Goal: Information Seeking & Learning: Learn about a topic

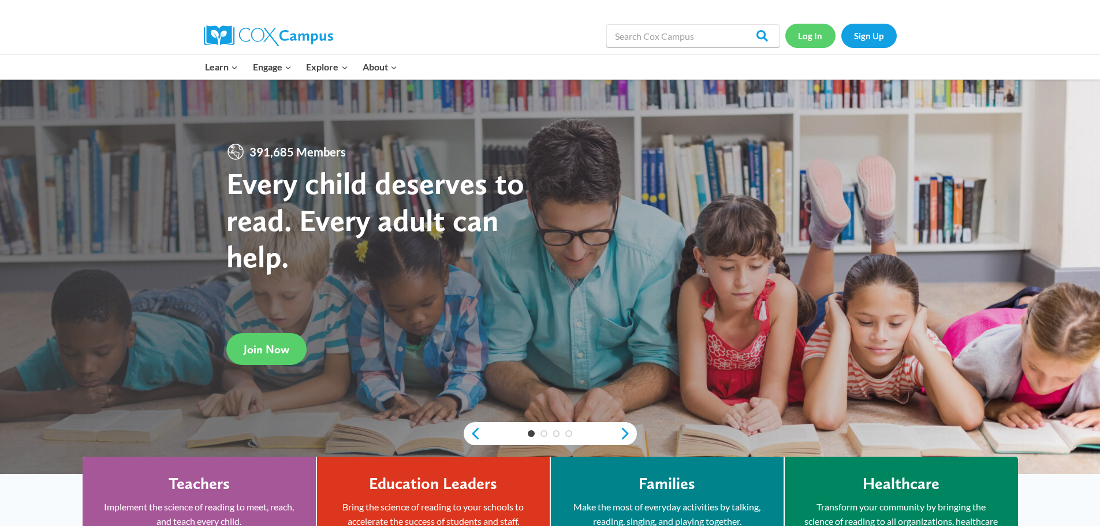
click at [807, 38] on link "Log In" at bounding box center [810, 36] width 50 height 24
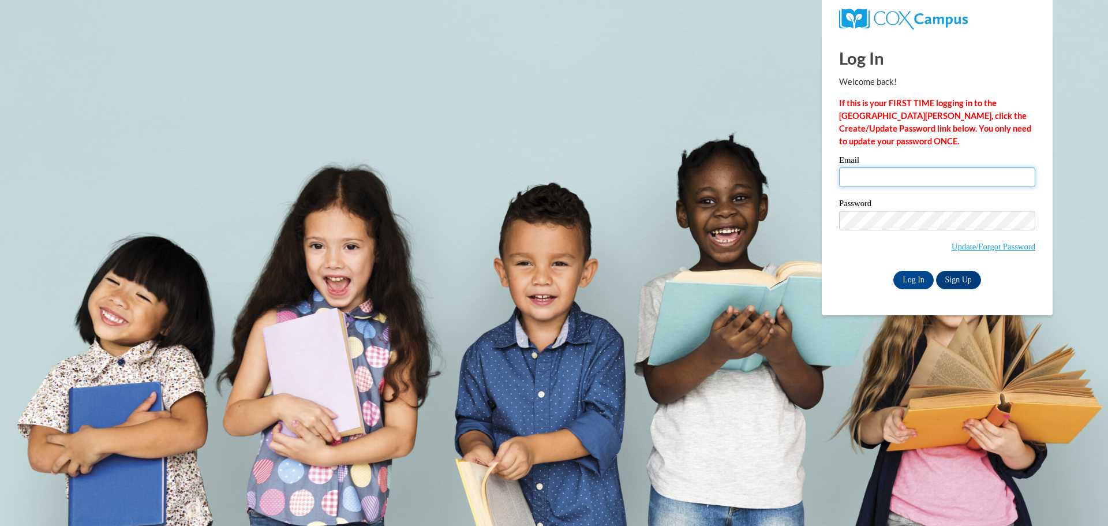
click at [858, 175] on input "Email" at bounding box center [937, 177] width 196 height 20
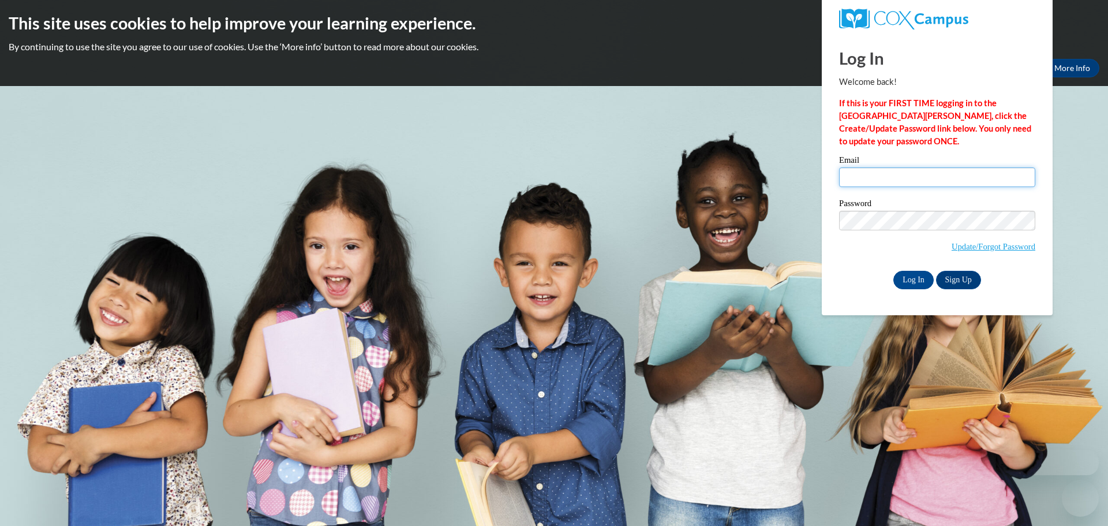
type input "cynthiaschneider227@gmail.com"
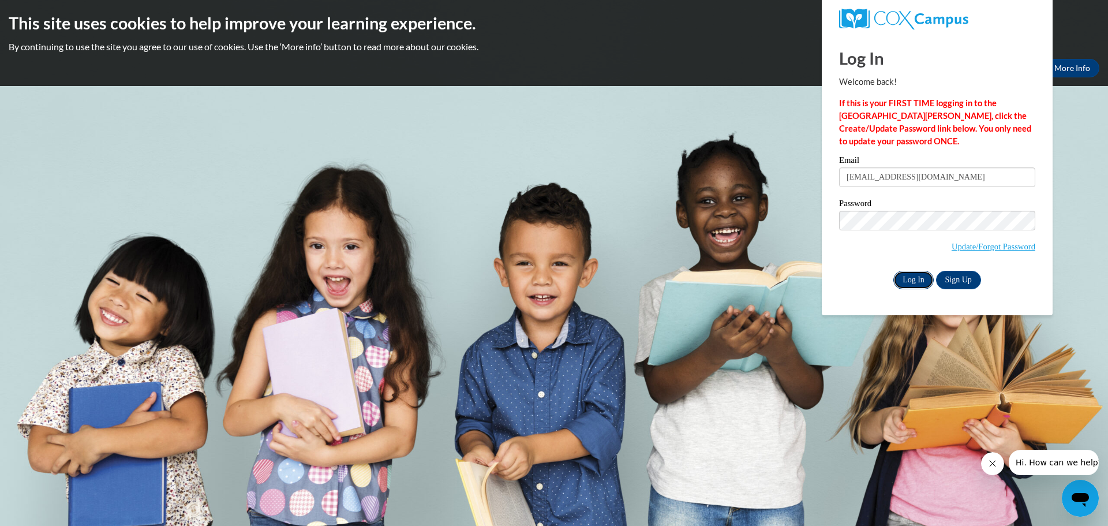
click at [912, 274] on input "Log In" at bounding box center [914, 280] width 40 height 18
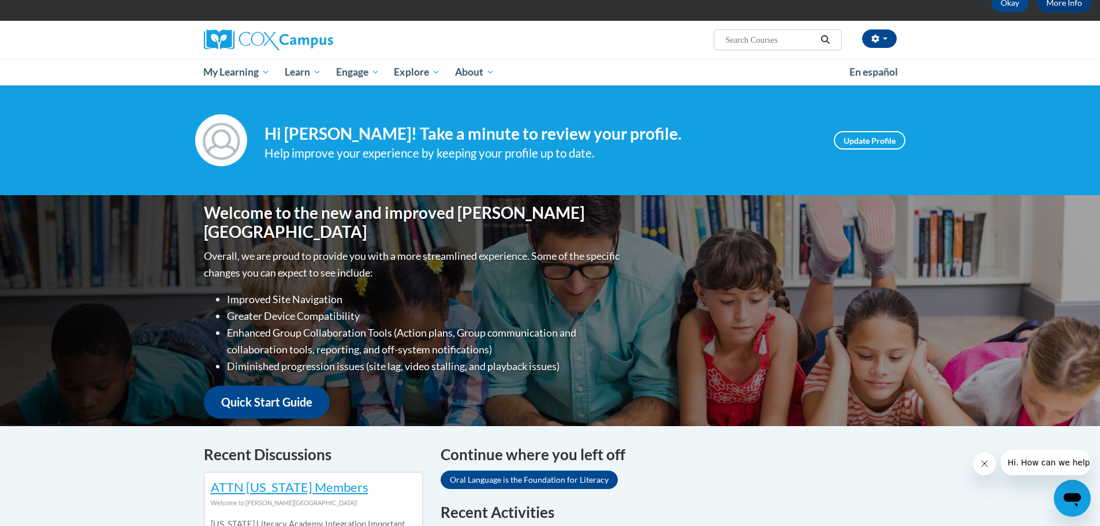
scroll to position [231, 0]
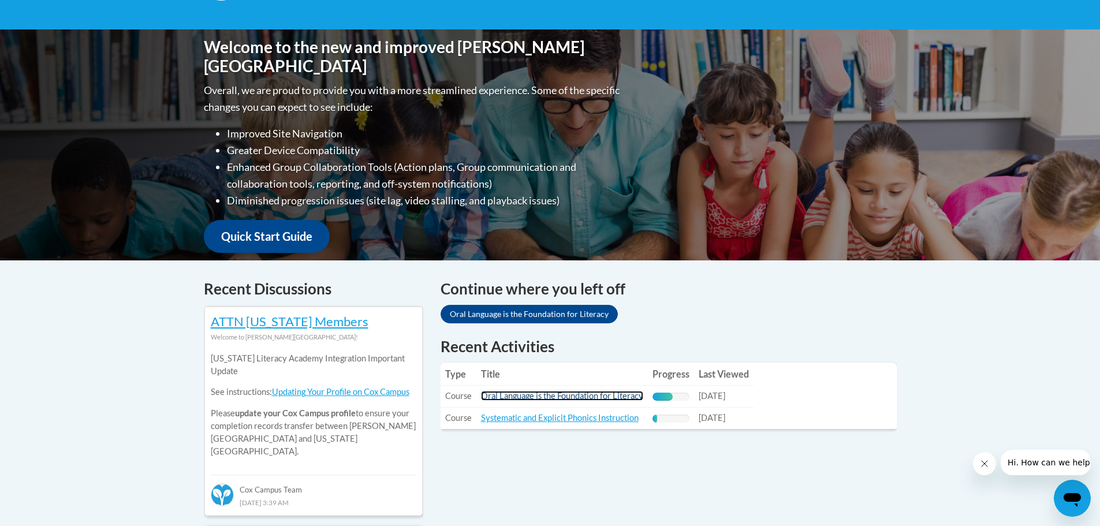
click at [613, 398] on link "Oral Language is the Foundation for Literacy" at bounding box center [562, 396] width 162 height 10
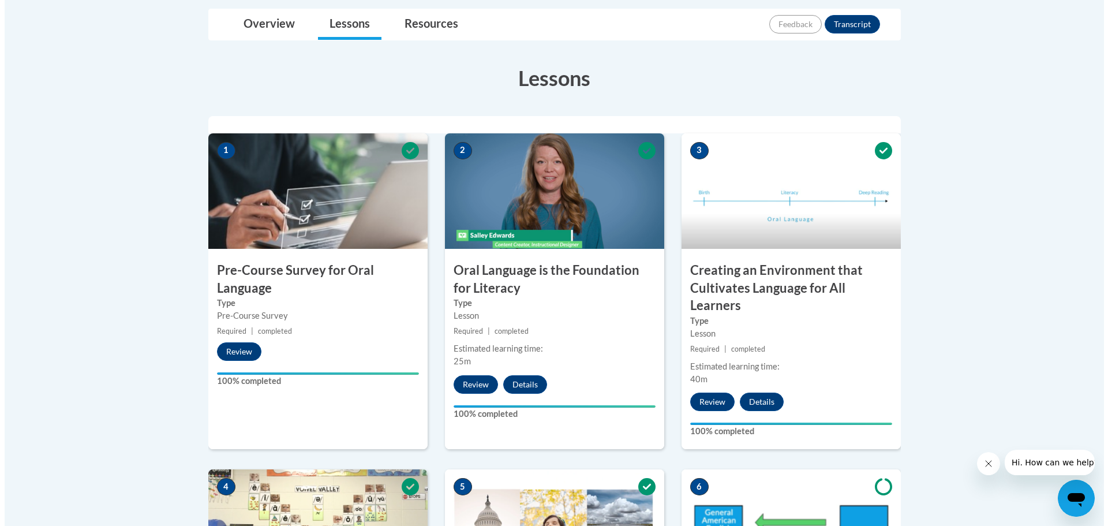
scroll to position [404, 0]
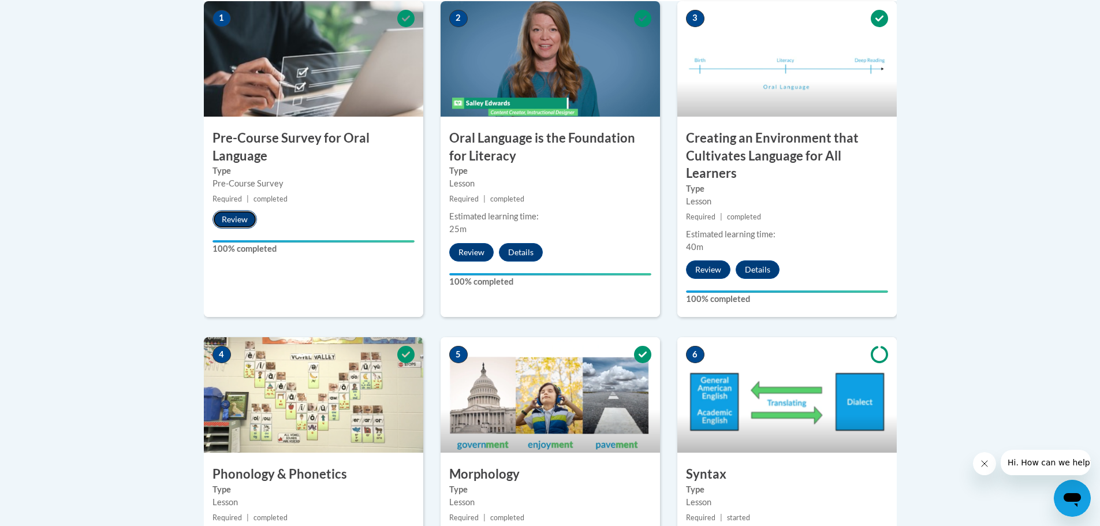
click at [237, 217] on button "Review" at bounding box center [234, 219] width 44 height 18
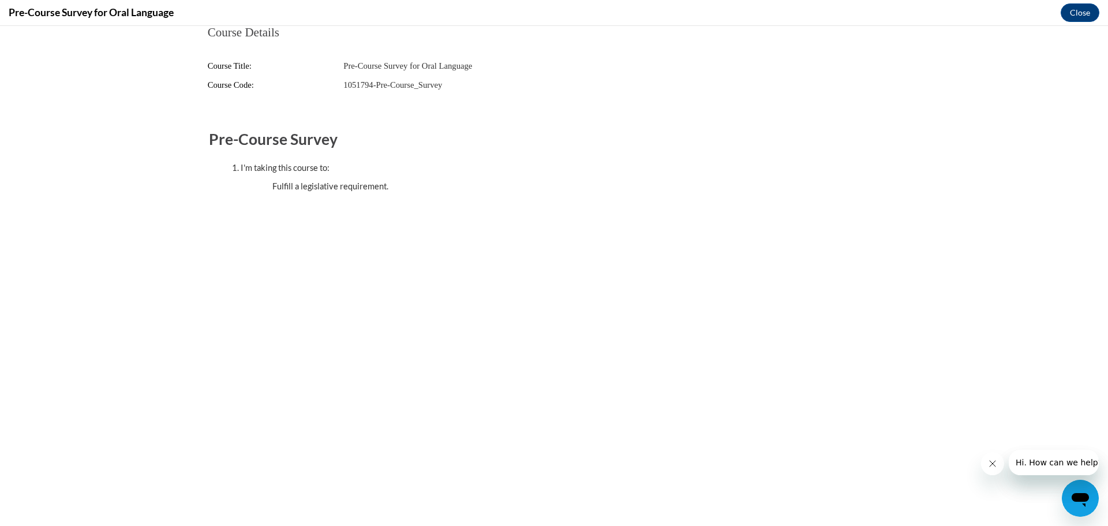
scroll to position [0, 0]
click at [1071, 9] on button "Close" at bounding box center [1080, 12] width 39 height 18
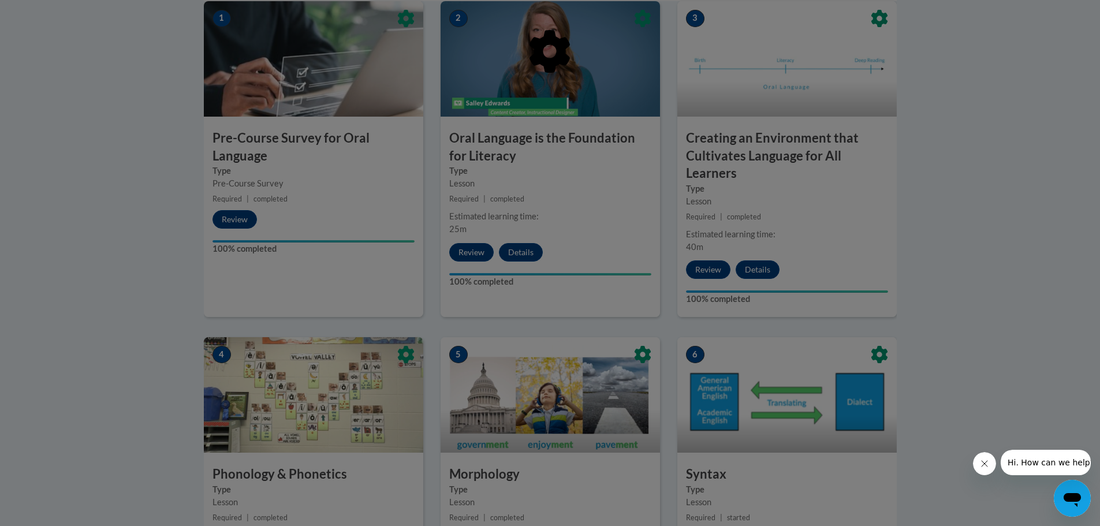
click at [468, 252] on div at bounding box center [550, 263] width 1100 height 526
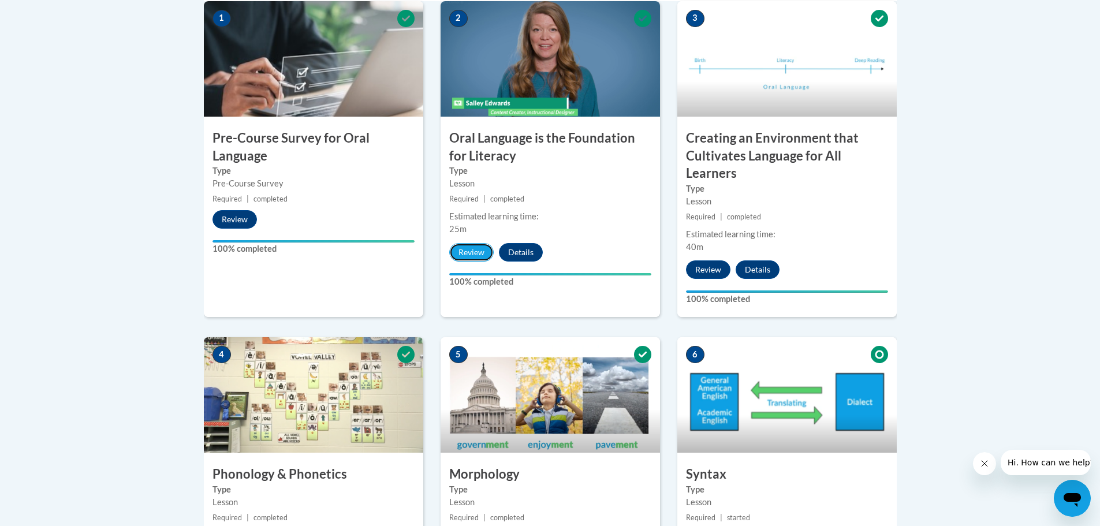
click at [468, 252] on button "Review" at bounding box center [471, 252] width 44 height 18
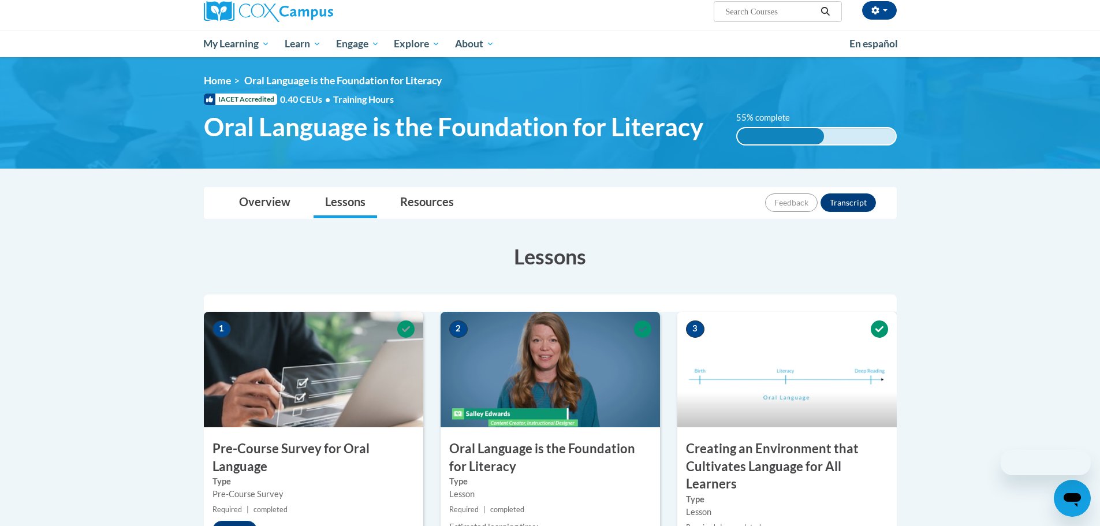
scroll to position [289, 0]
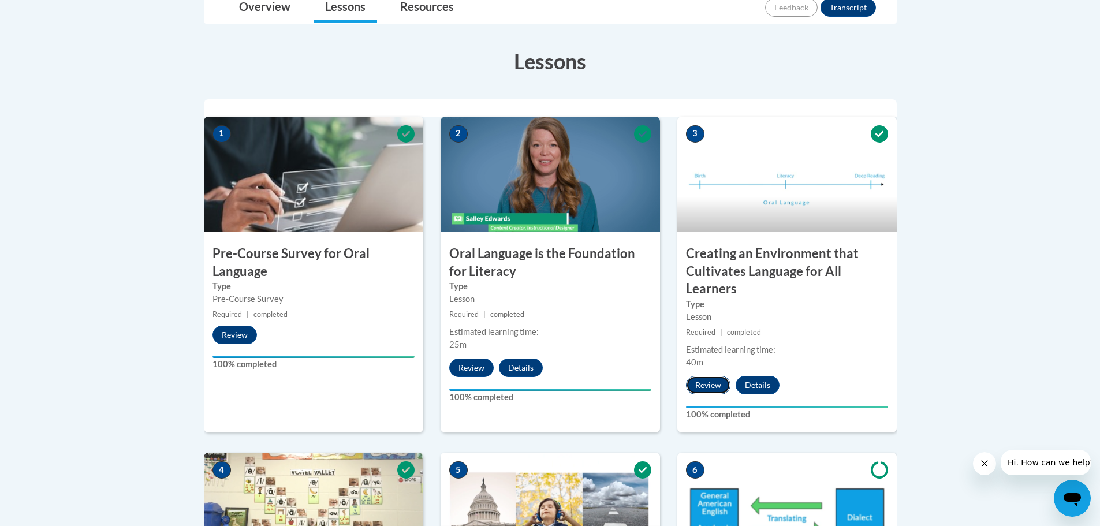
click at [710, 388] on button "Review" at bounding box center [708, 385] width 44 height 18
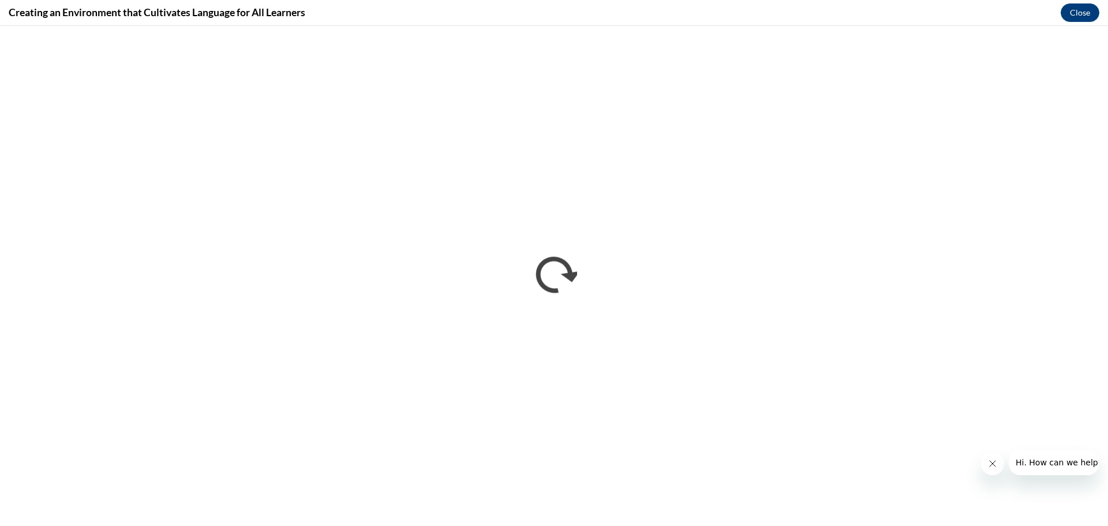
scroll to position [0, 0]
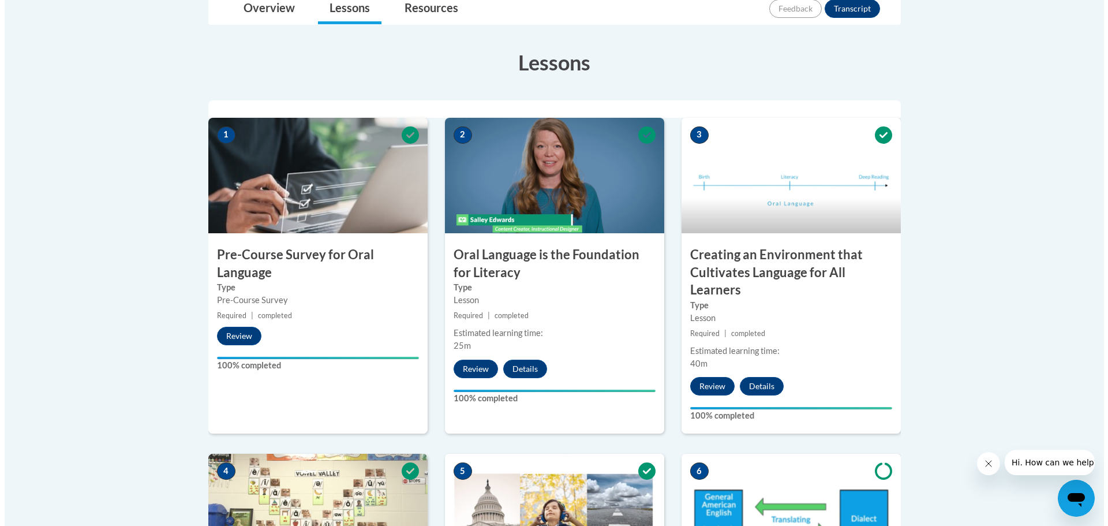
scroll to position [289, 0]
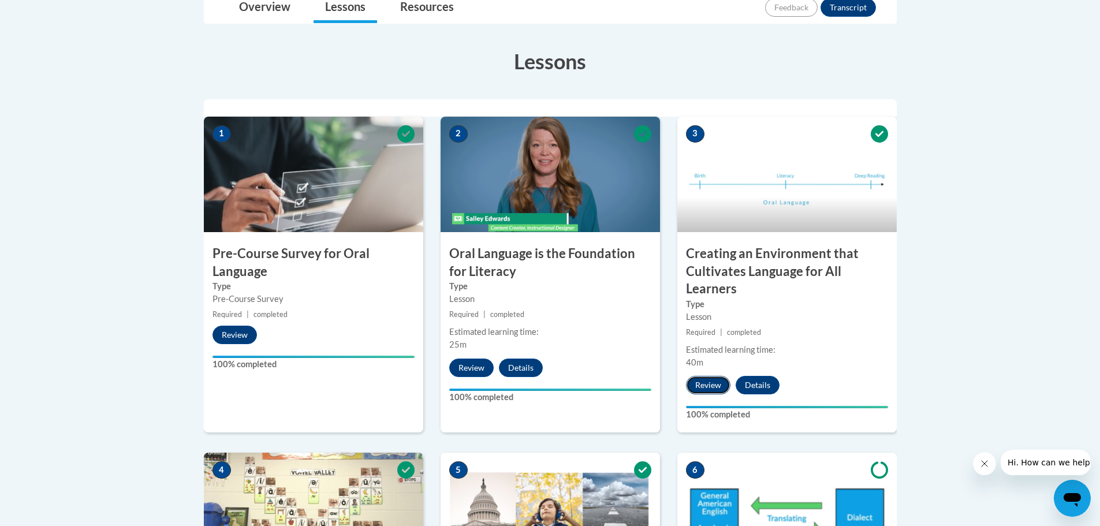
click at [716, 384] on button "Review" at bounding box center [708, 385] width 44 height 18
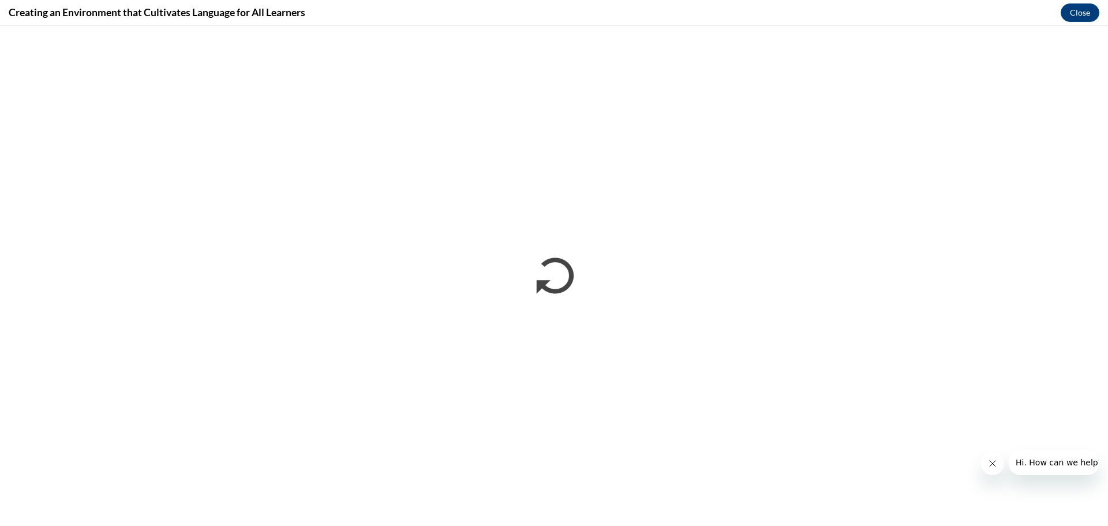
scroll to position [0, 0]
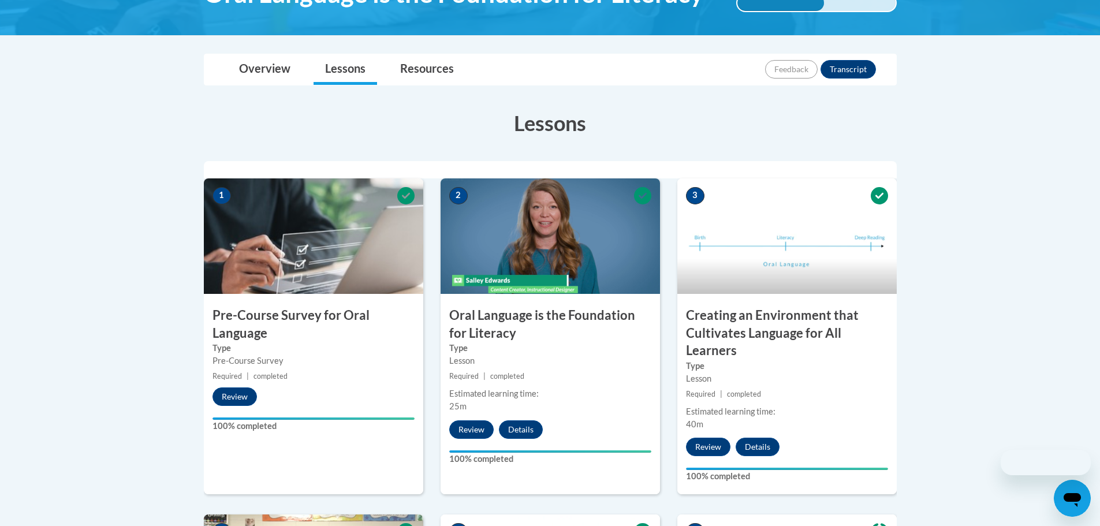
scroll to position [231, 0]
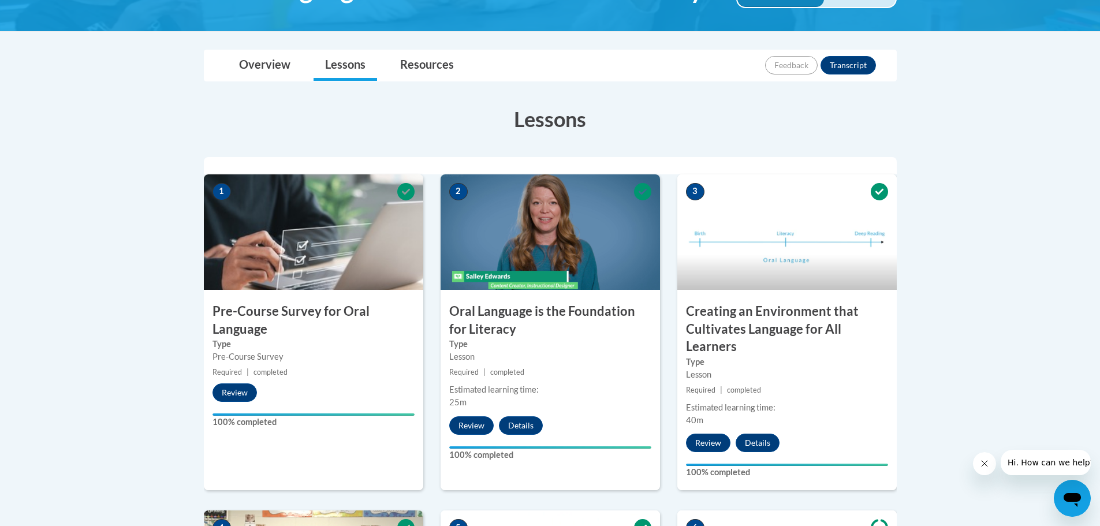
click at [696, 192] on span "3" at bounding box center [695, 191] width 18 height 17
click at [761, 199] on img at bounding box center [786, 231] width 219 height 115
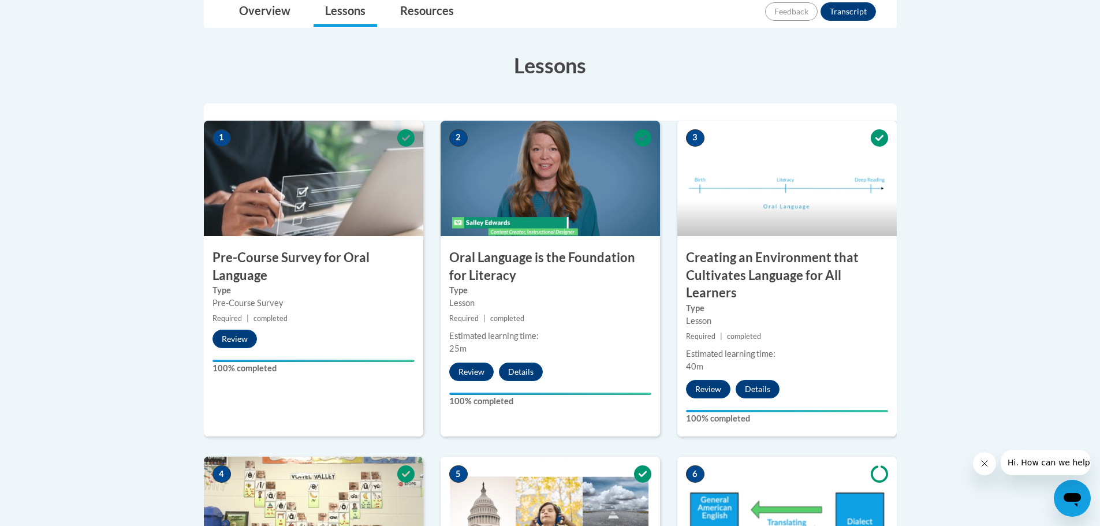
scroll to position [346, 0]
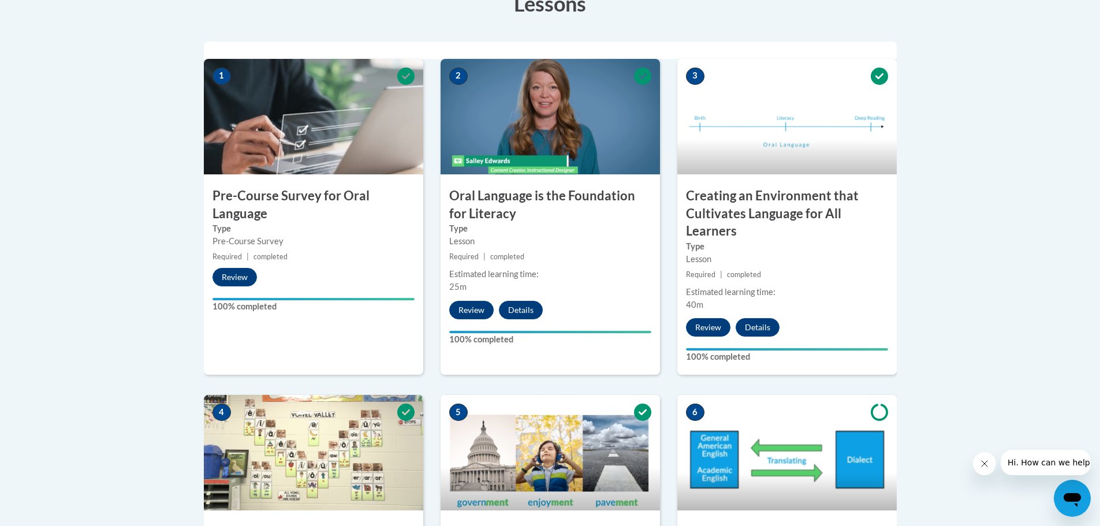
click at [794, 324] on div "3 Creating an Environment that Cultivates Language for All Learners Type Lesson…" at bounding box center [786, 217] width 219 height 316
click at [756, 326] on button "Details" at bounding box center [758, 327] width 44 height 18
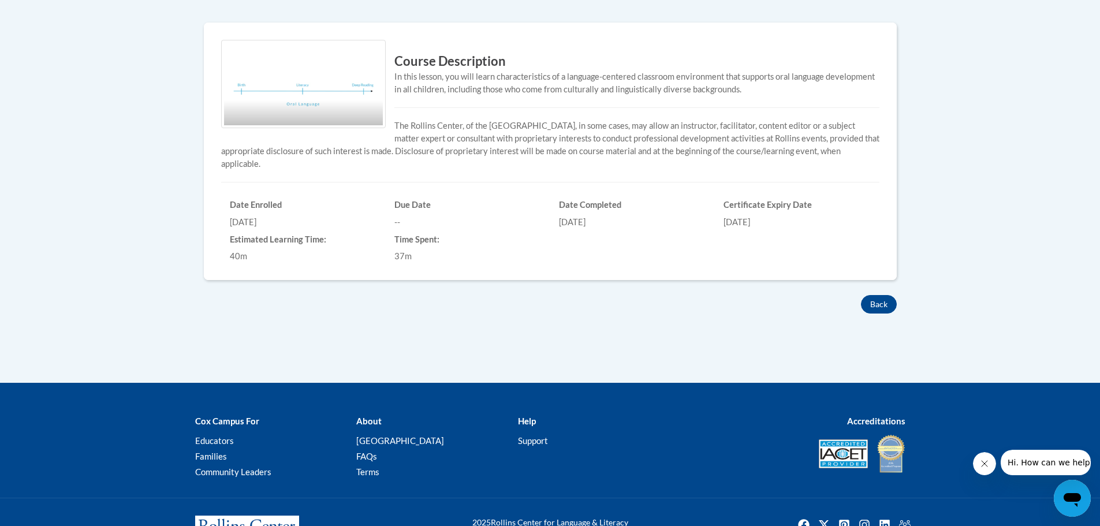
scroll to position [451, 0]
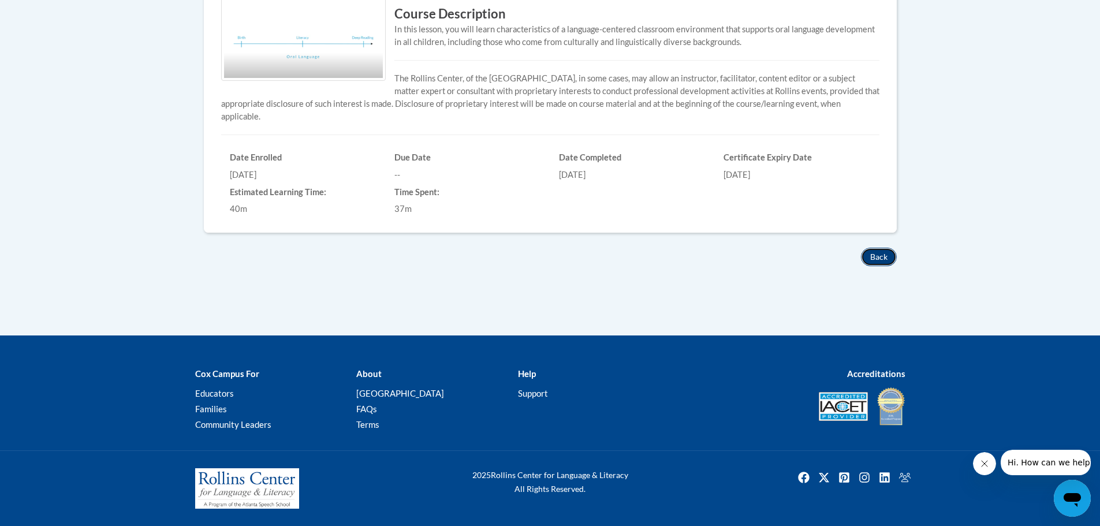
click at [880, 258] on button "Back" at bounding box center [879, 257] width 36 height 18
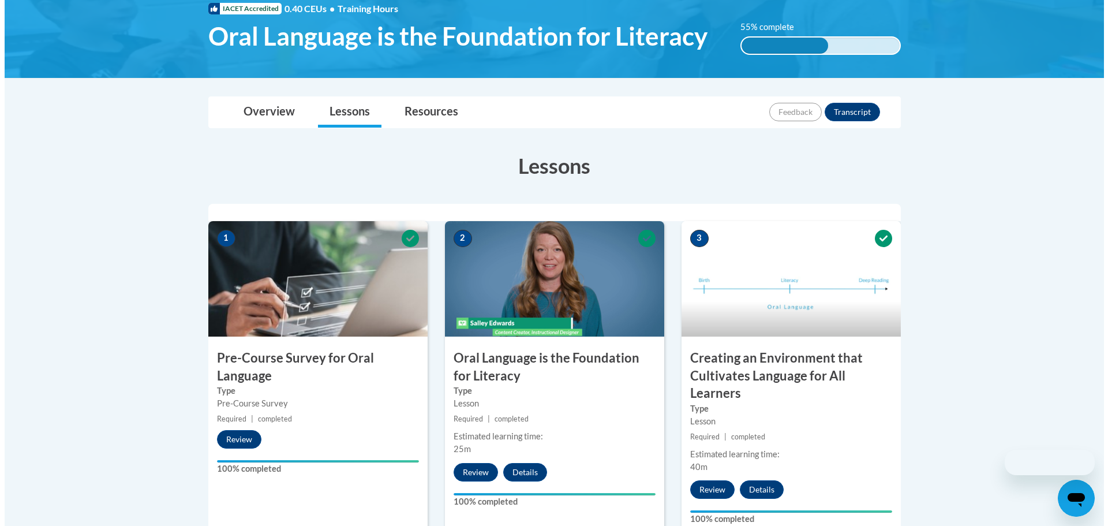
scroll to position [289, 0]
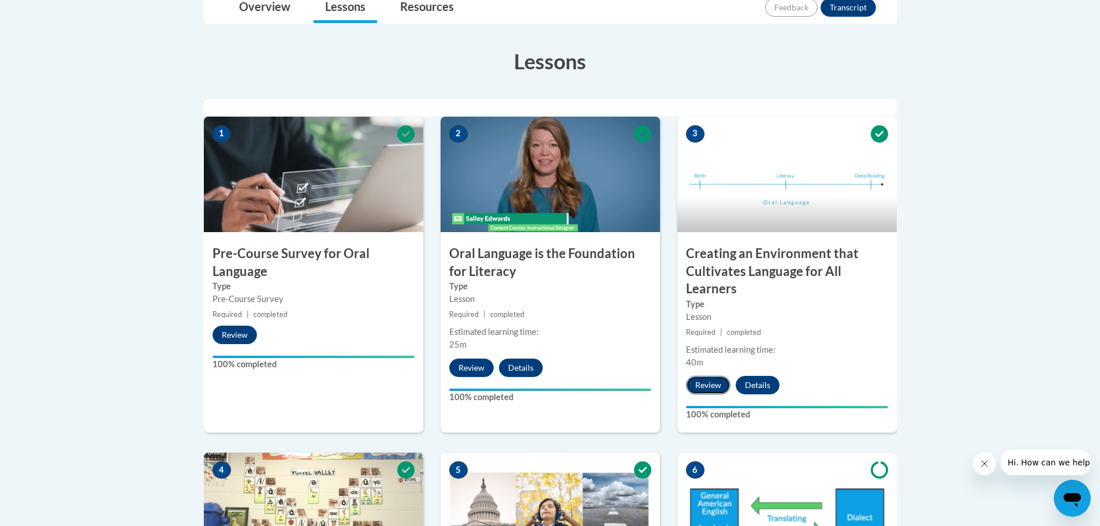
click at [712, 378] on button "Review" at bounding box center [708, 385] width 44 height 18
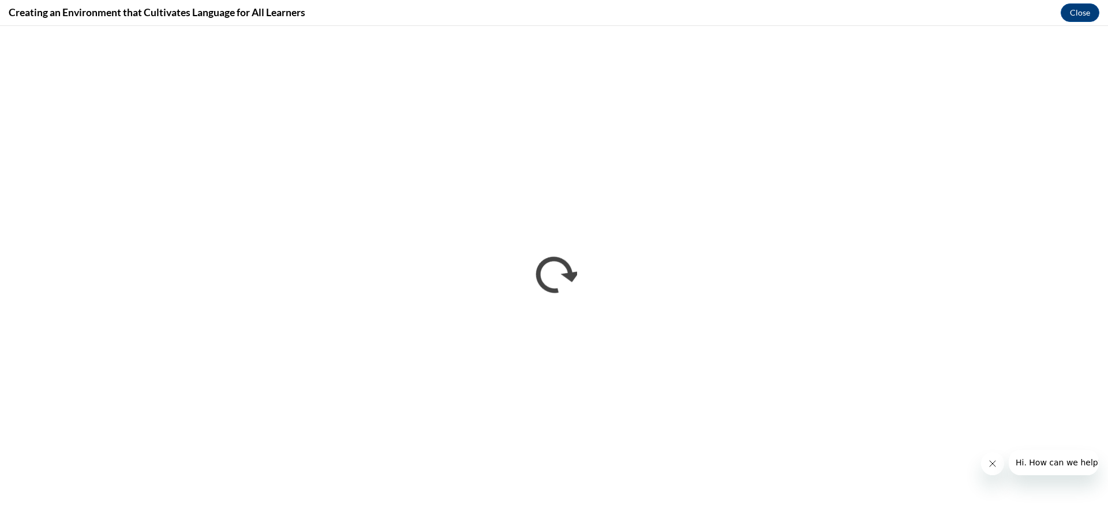
scroll to position [0, 0]
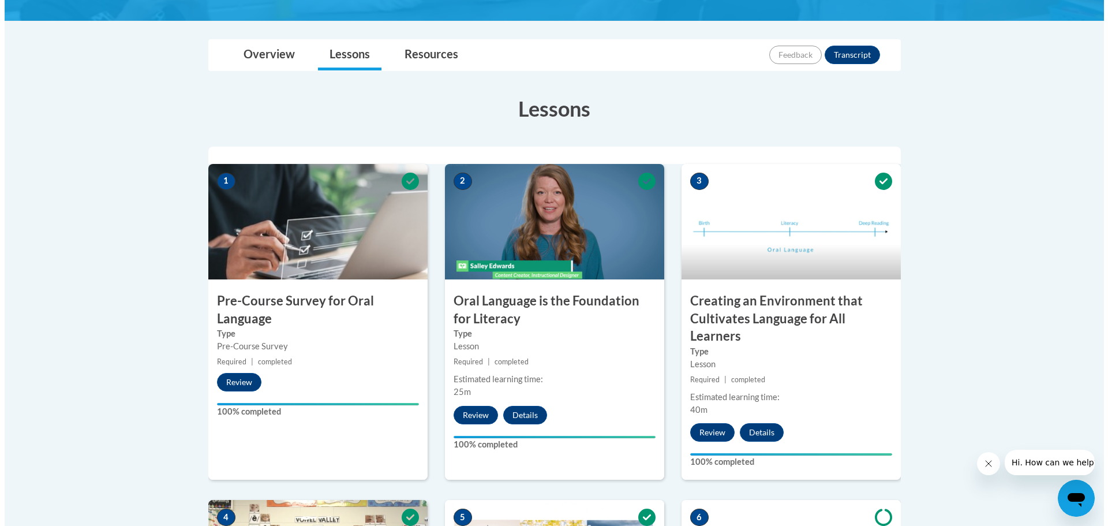
scroll to position [289, 0]
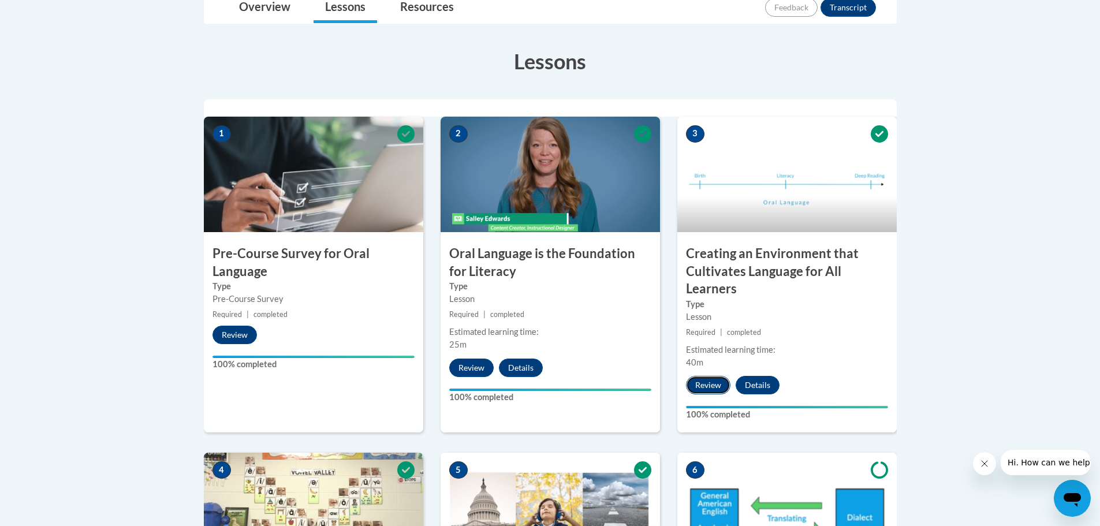
click at [702, 382] on button "Review" at bounding box center [708, 385] width 44 height 18
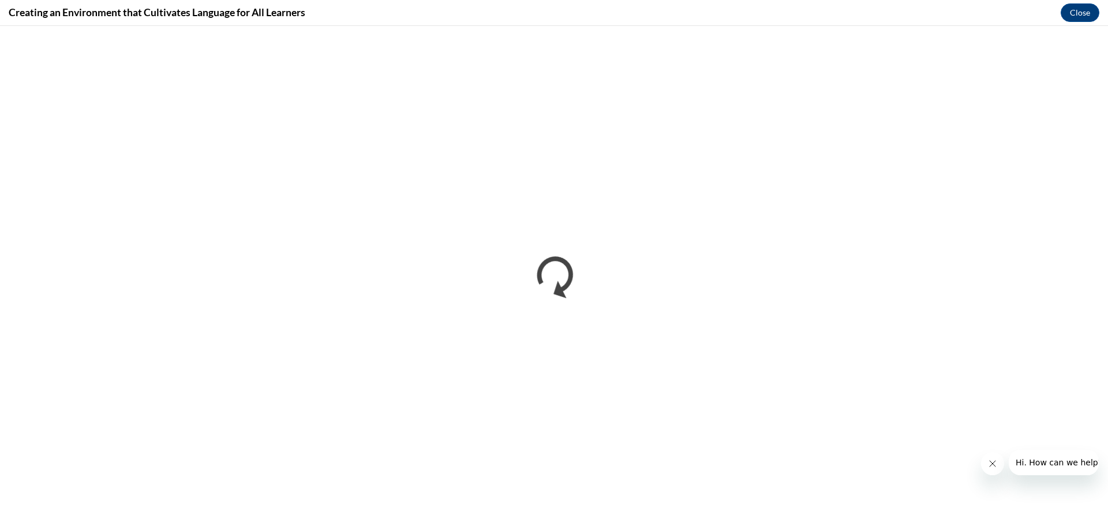
scroll to position [0, 0]
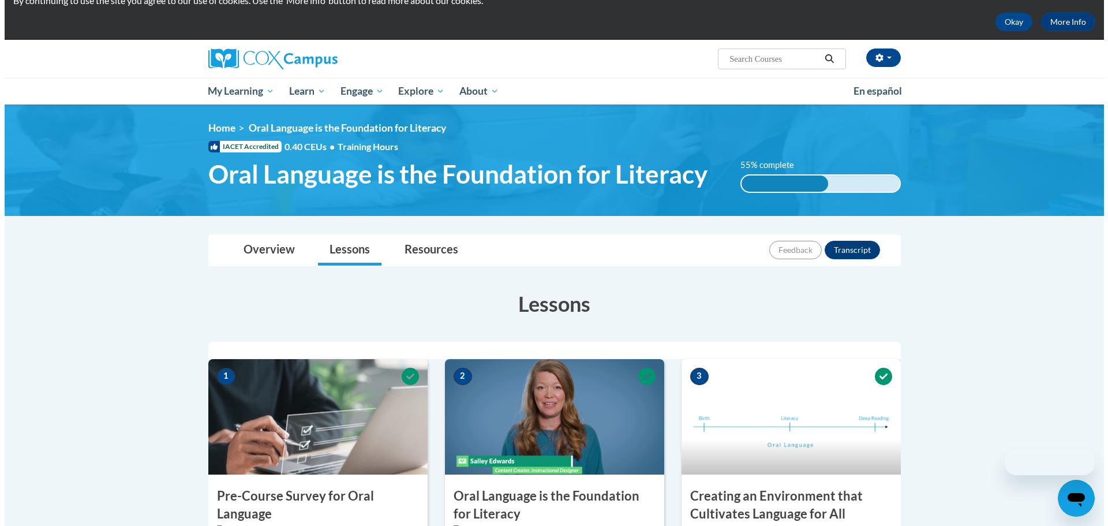
scroll to position [289, 0]
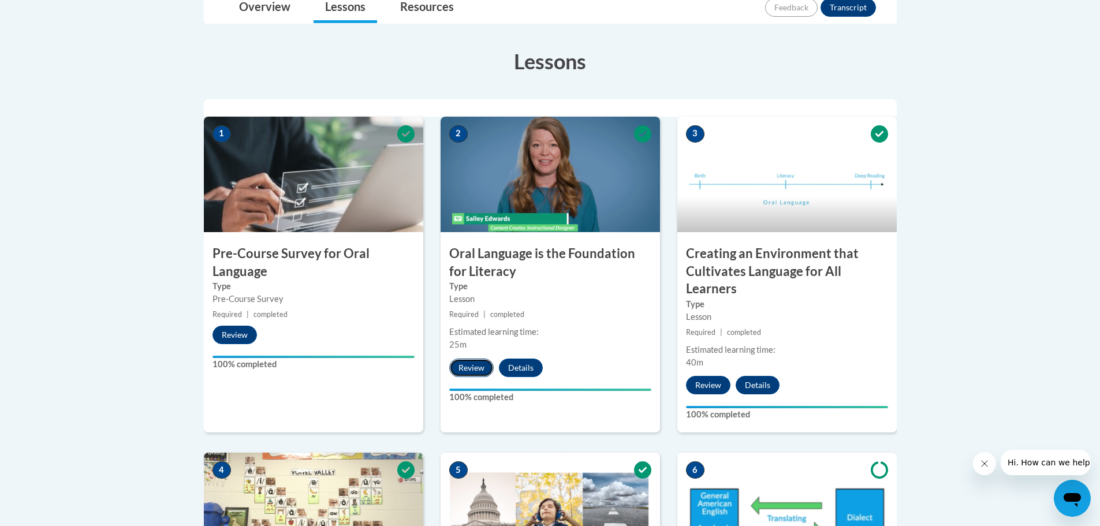
click at [470, 367] on button "Review" at bounding box center [471, 368] width 44 height 18
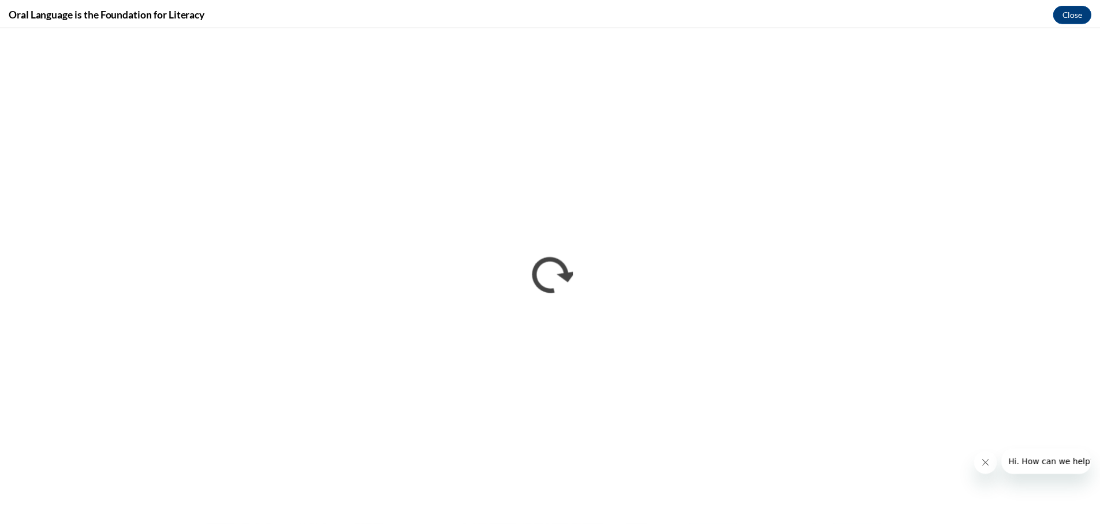
scroll to position [0, 0]
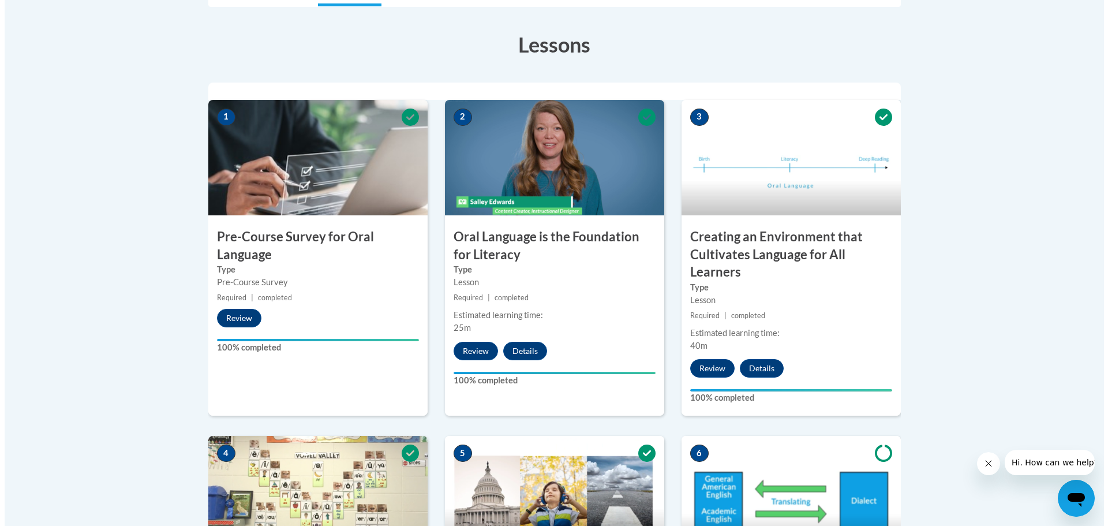
scroll to position [404, 0]
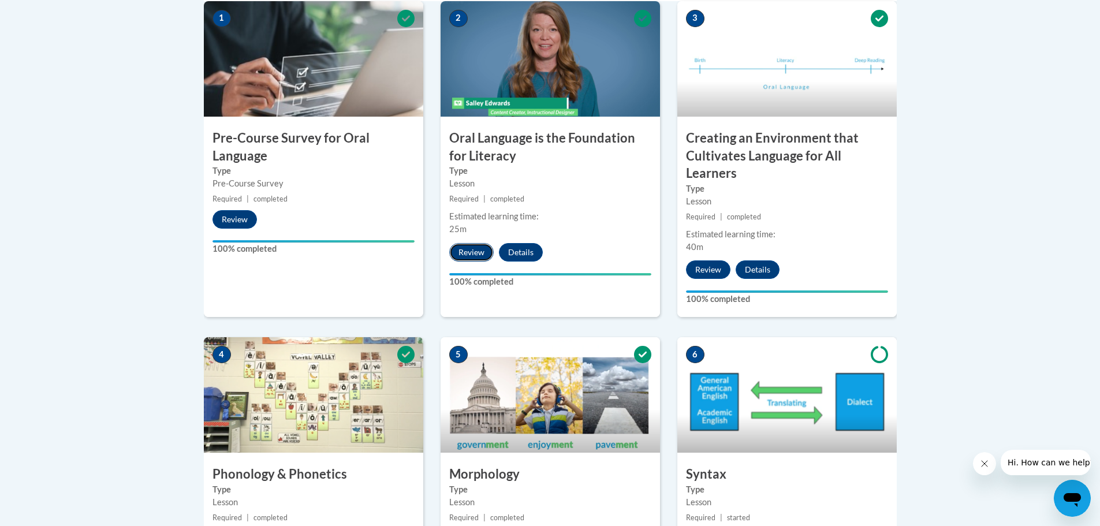
click at [475, 253] on button "Review" at bounding box center [471, 252] width 44 height 18
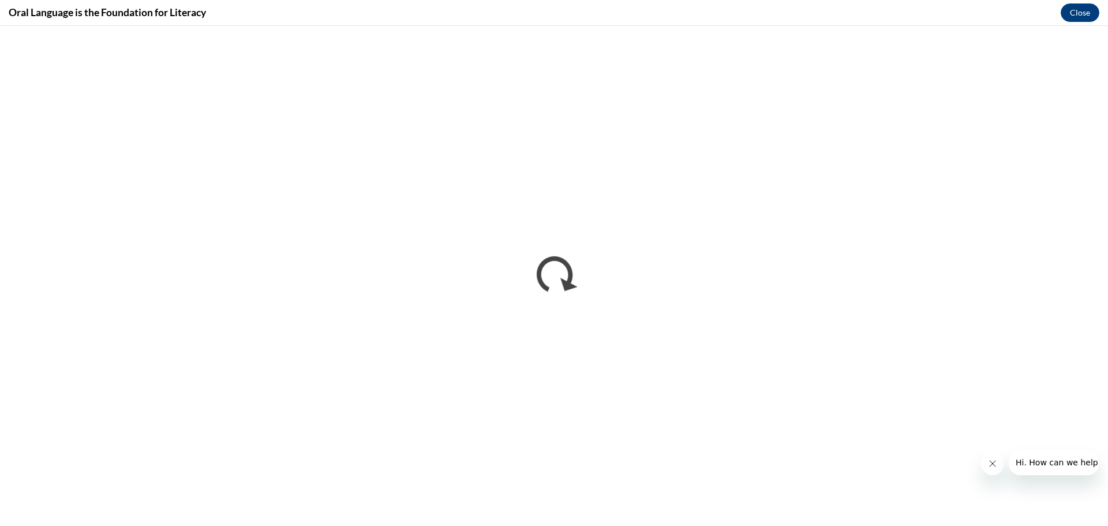
scroll to position [0, 0]
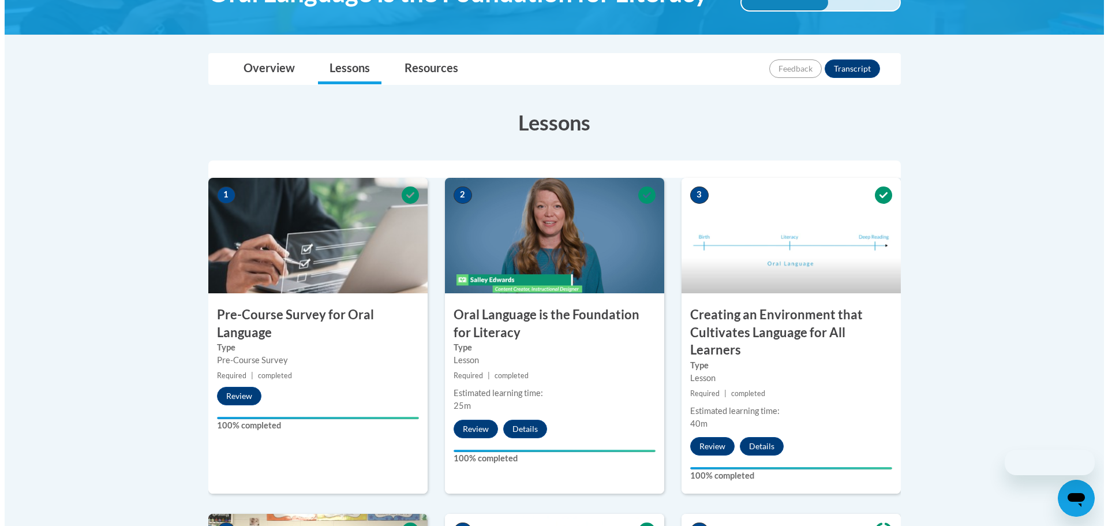
scroll to position [289, 0]
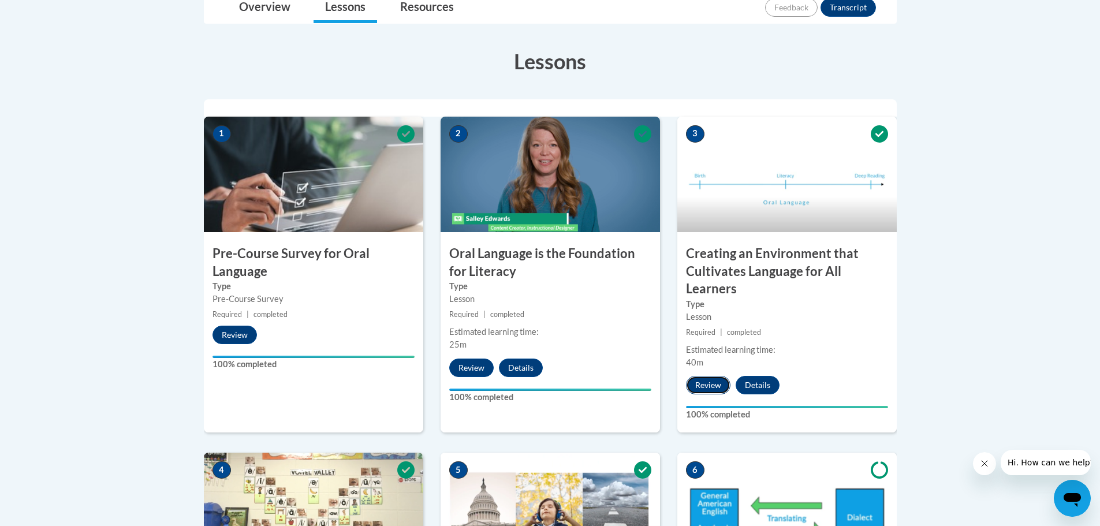
click at [709, 384] on button "Review" at bounding box center [708, 385] width 44 height 18
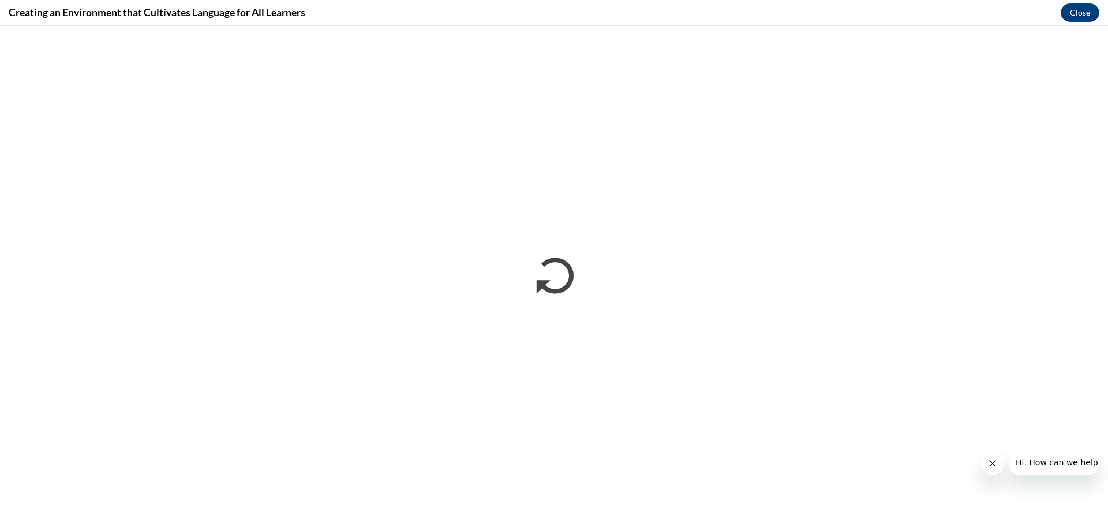
scroll to position [0, 0]
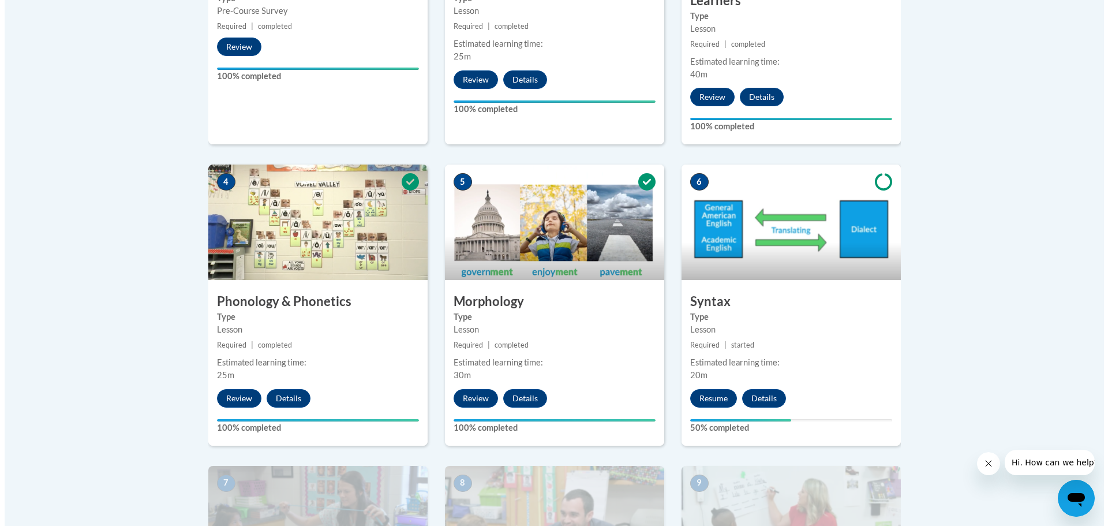
scroll to position [577, 0]
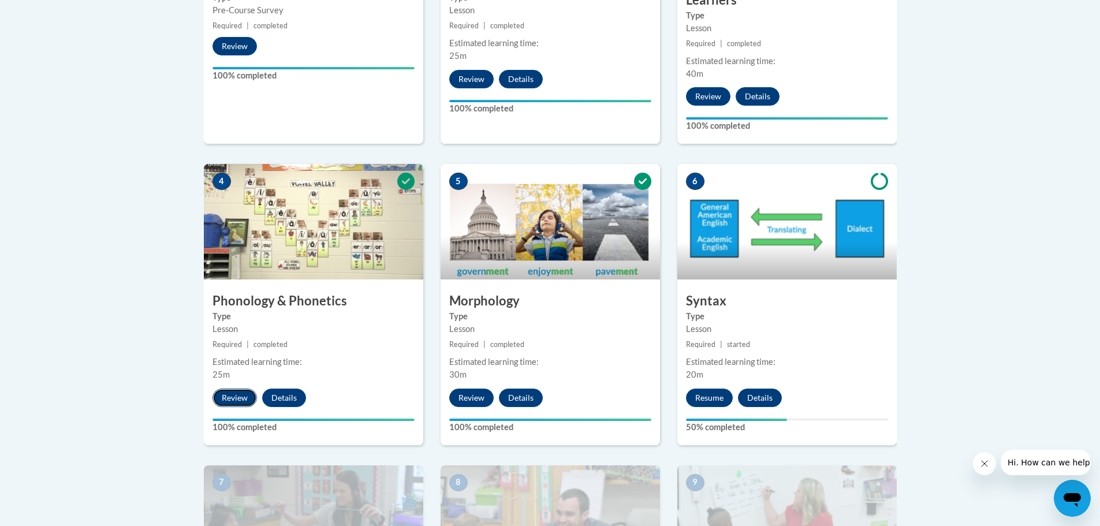
click at [233, 399] on button "Review" at bounding box center [234, 398] width 44 height 18
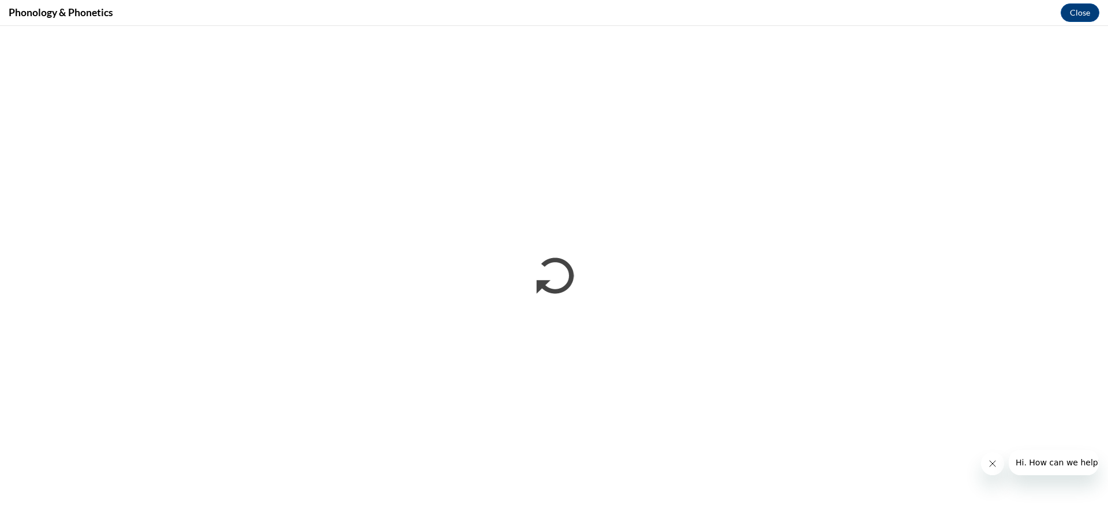
scroll to position [0, 0]
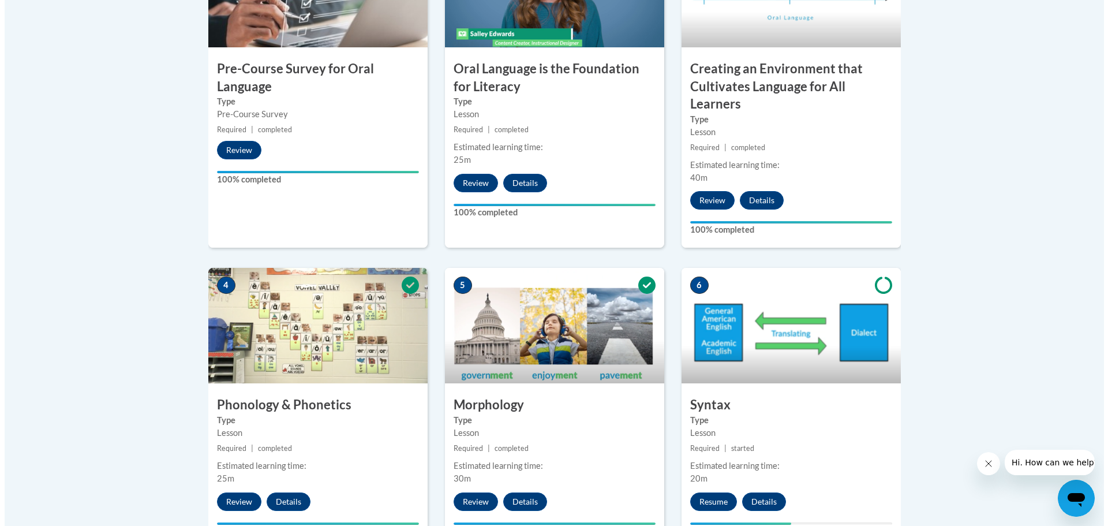
scroll to position [577, 0]
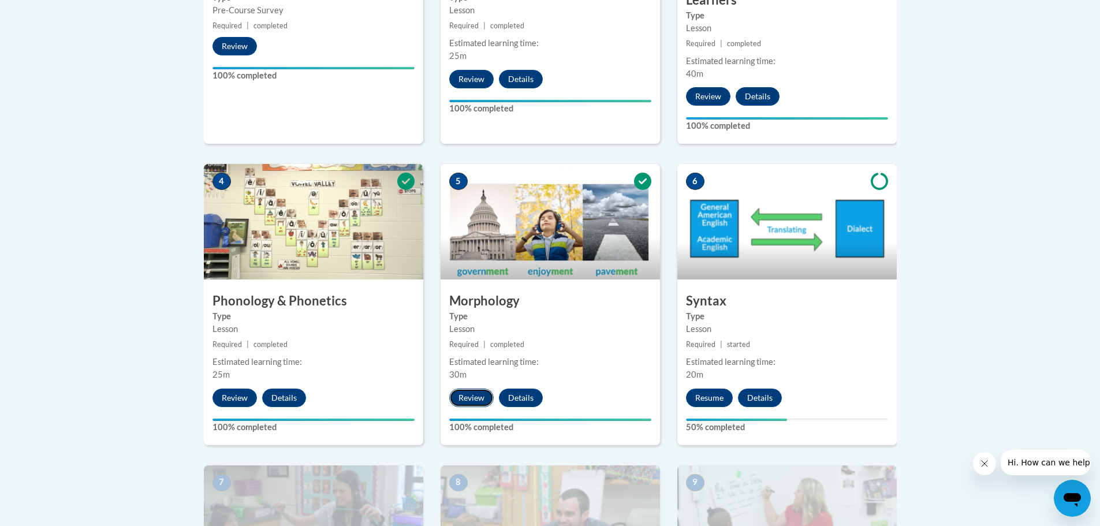
click at [473, 400] on button "Review" at bounding box center [471, 398] width 44 height 18
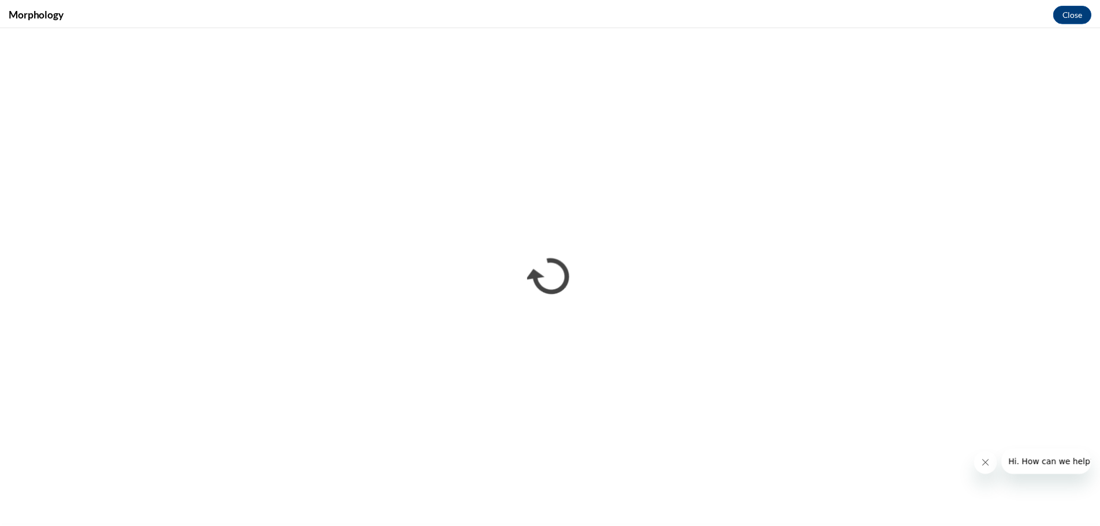
scroll to position [0, 0]
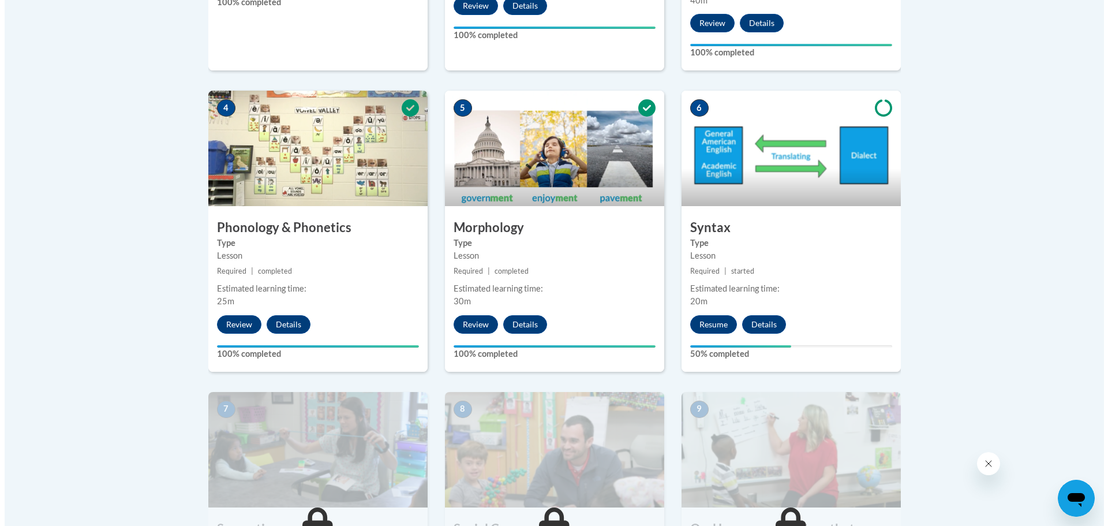
scroll to position [693, 0]
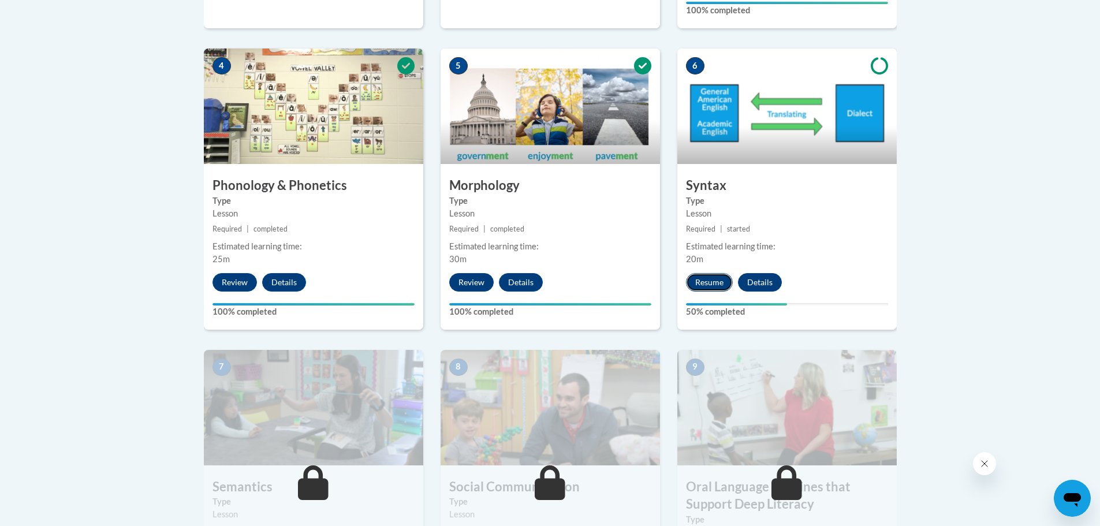
click at [716, 285] on button "Resume" at bounding box center [709, 282] width 47 height 18
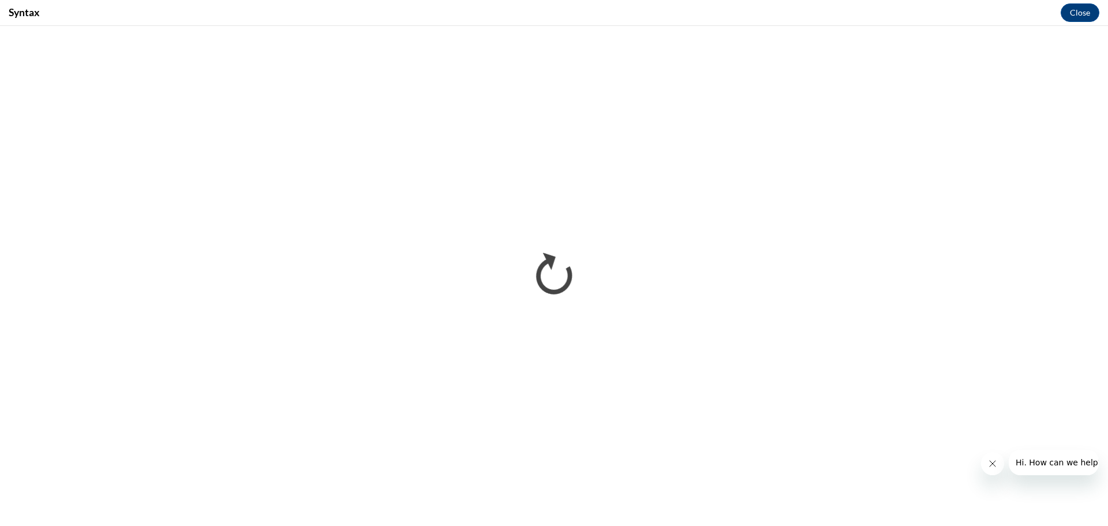
scroll to position [0, 0]
